Goal: Use online tool/utility: Utilize a website feature to perform a specific function

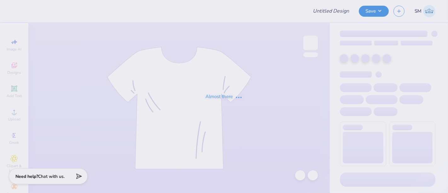
type input "HRD"
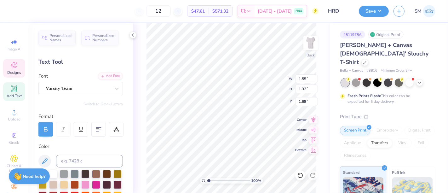
type input "1.68"
type input "1.91"
type input "1.20"
type input "1.80"
type input "1.91"
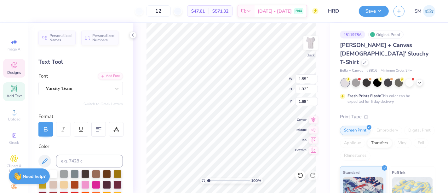
type input "1.20"
type input "1.80"
click at [299, 174] on icon at bounding box center [300, 175] width 6 height 6
click at [300, 174] on icon at bounding box center [300, 175] width 6 height 6
type input "1.91"
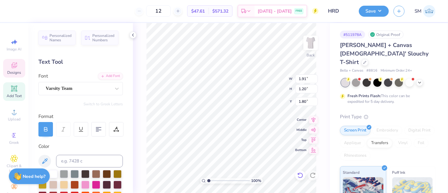
type input "1.20"
type input "1.80"
type input "2.03"
type input "1.28"
type input "1.72"
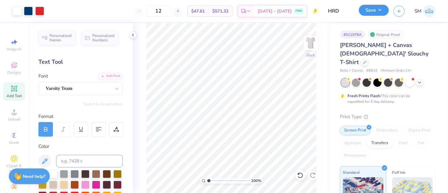
click at [372, 8] on button "Save" at bounding box center [373, 10] width 30 height 11
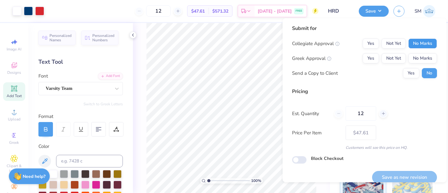
click at [413, 42] on button "No Marks" at bounding box center [422, 43] width 29 height 10
click at [368, 58] on button "Yes" at bounding box center [370, 58] width 16 height 10
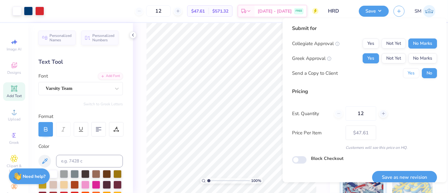
drag, startPoint x: 404, startPoint y: 72, endPoint x: 412, endPoint y: 84, distance: 14.0
click at [403, 74] on button "Yes" at bounding box center [411, 73] width 16 height 10
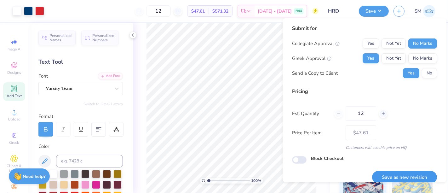
click at [398, 174] on button "Save as new revision" at bounding box center [404, 177] width 65 height 13
type input "$47.61"
